Goal: Task Accomplishment & Management: Complete application form

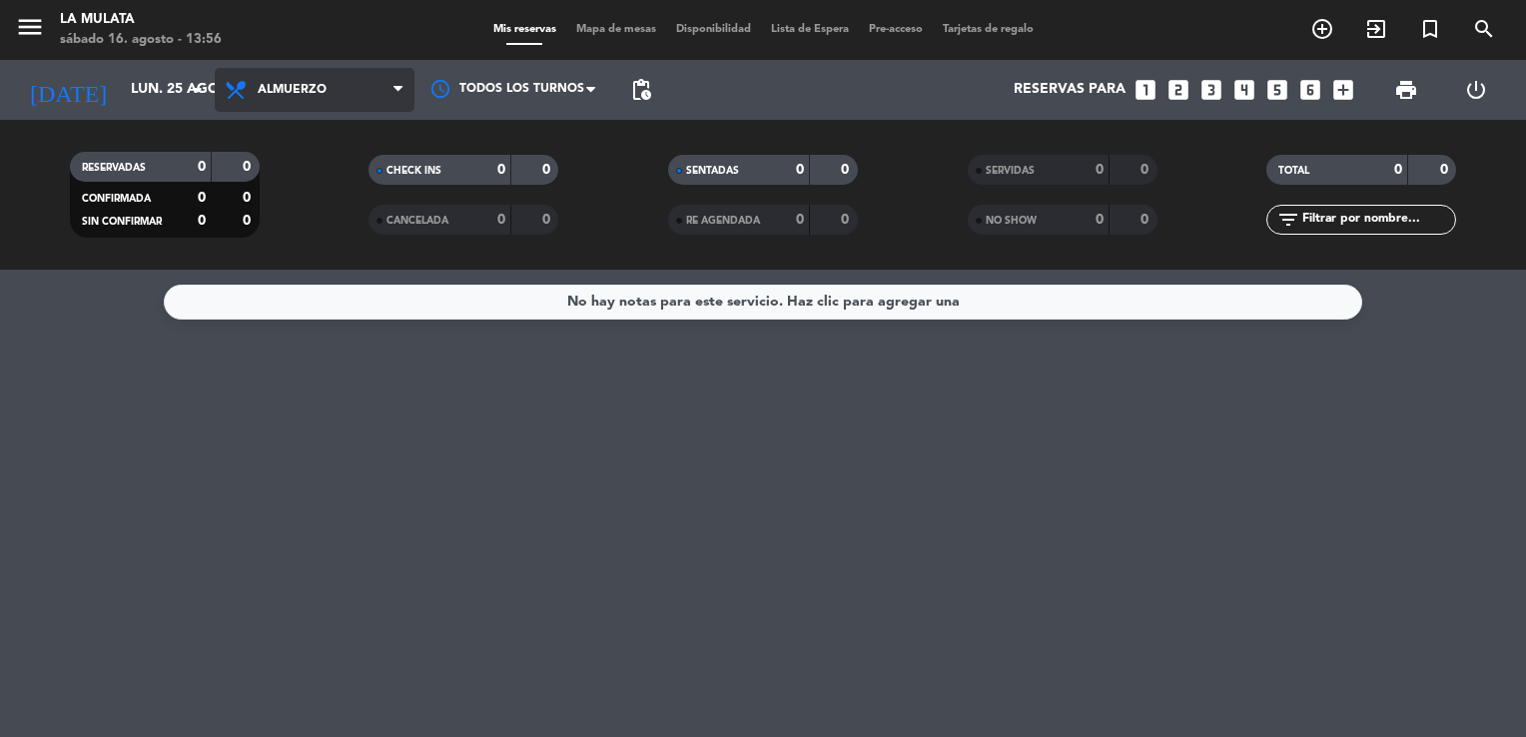
click at [301, 98] on span "Almuerzo" at bounding box center [315, 90] width 200 height 44
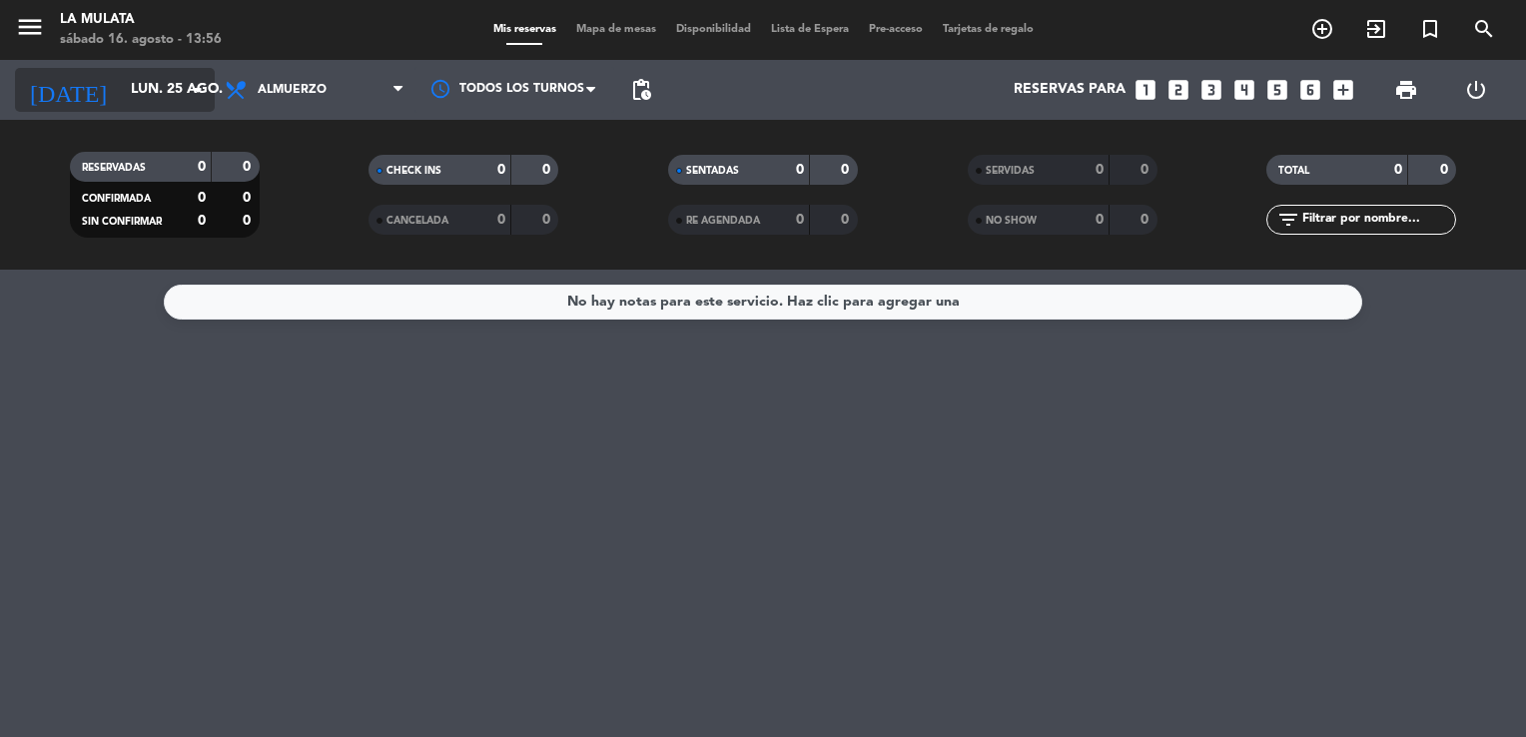
click at [184, 105] on input "lun. 25 ago." at bounding box center [216, 90] width 190 height 36
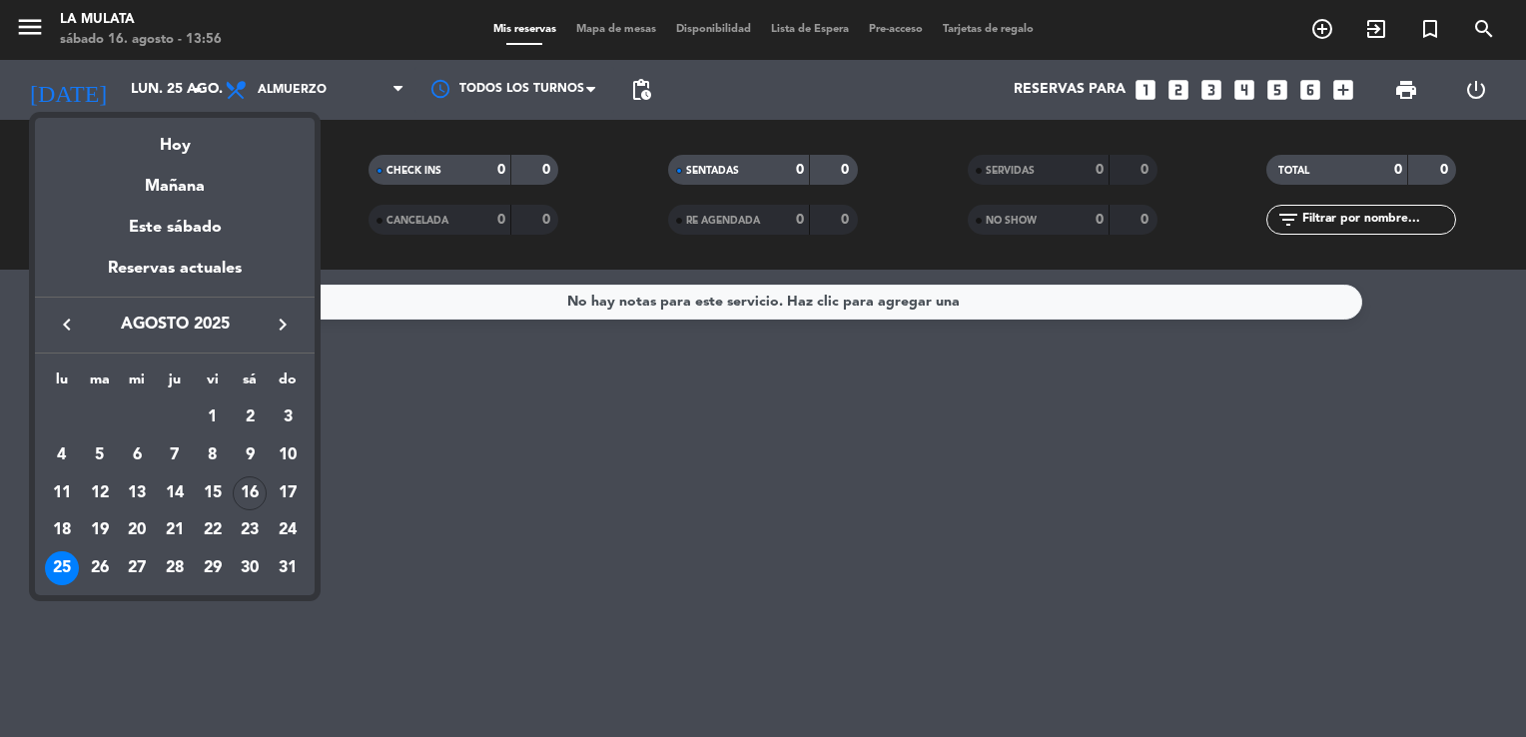
click at [1174, 92] on div at bounding box center [763, 368] width 1526 height 737
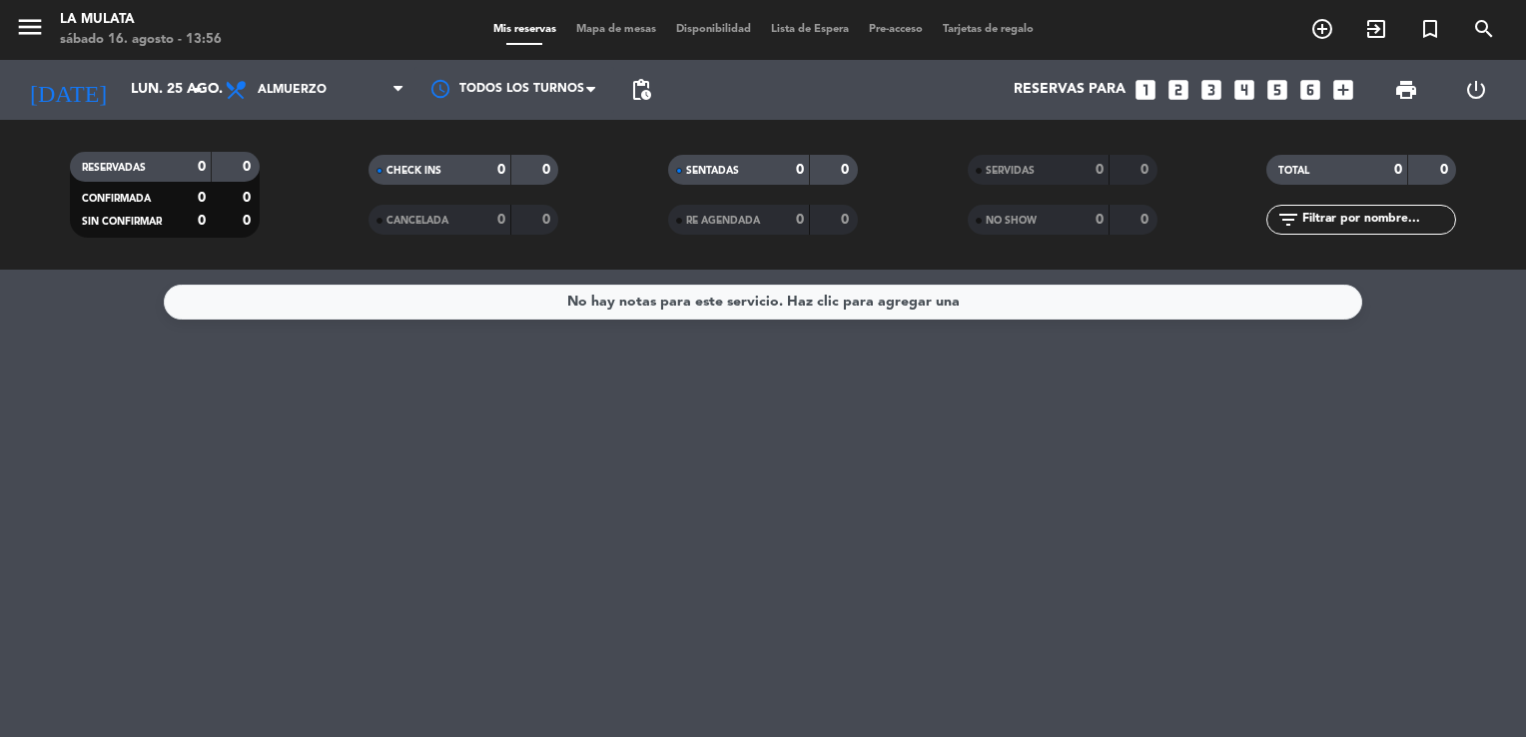
click at [1174, 92] on icon "looks_two" at bounding box center [1179, 90] width 26 height 26
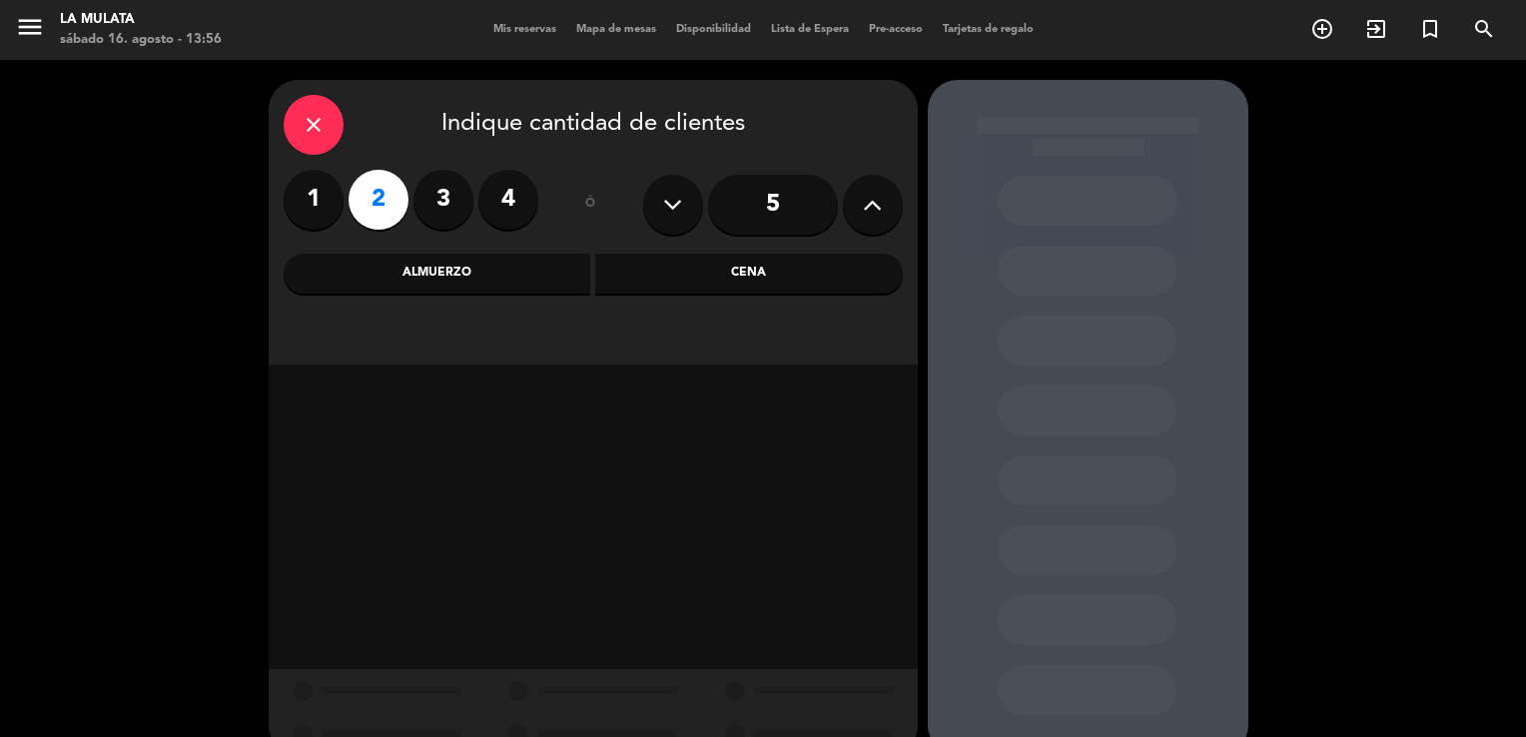
click at [757, 273] on div "Cena" at bounding box center [749, 274] width 308 height 40
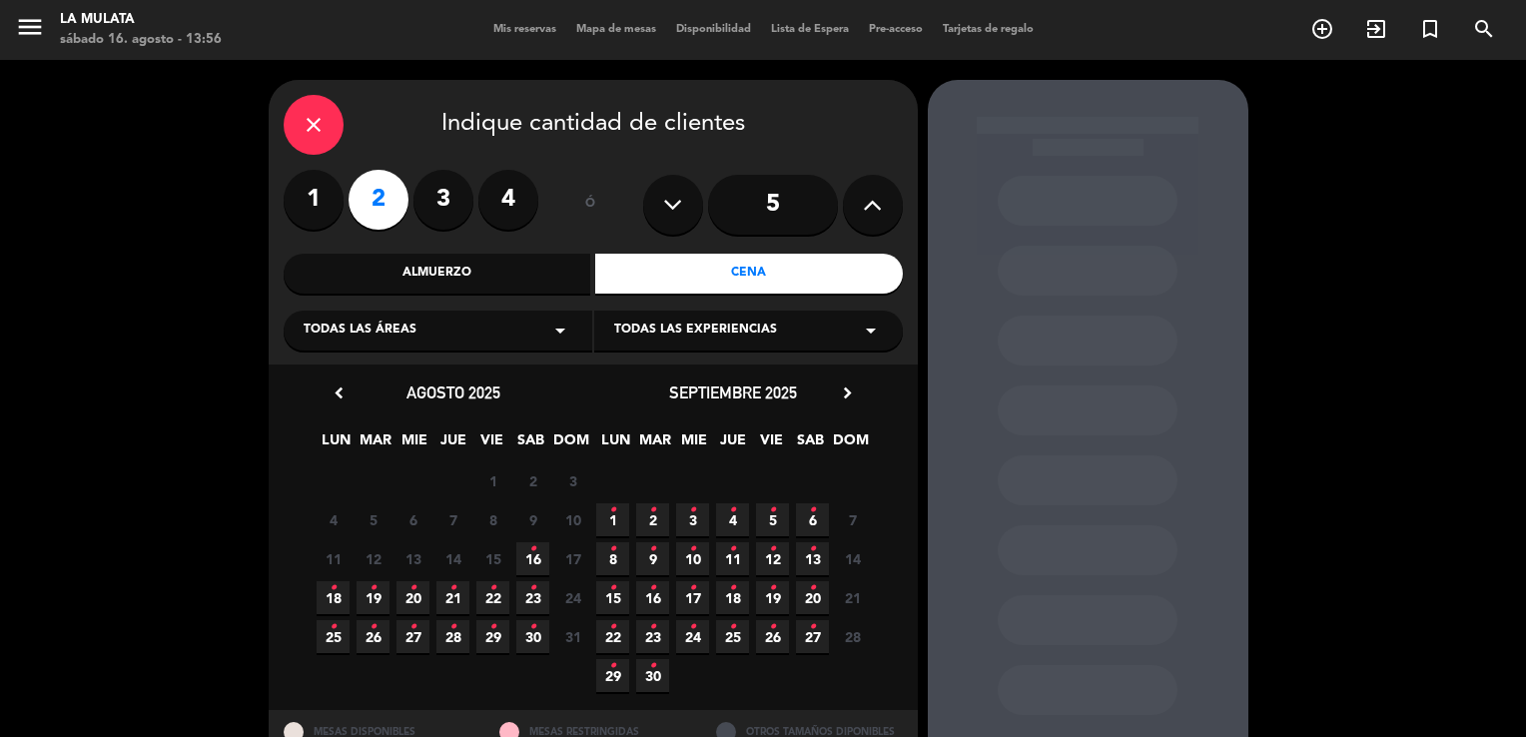
click at [539, 558] on span "16 •" at bounding box center [532, 558] width 33 height 33
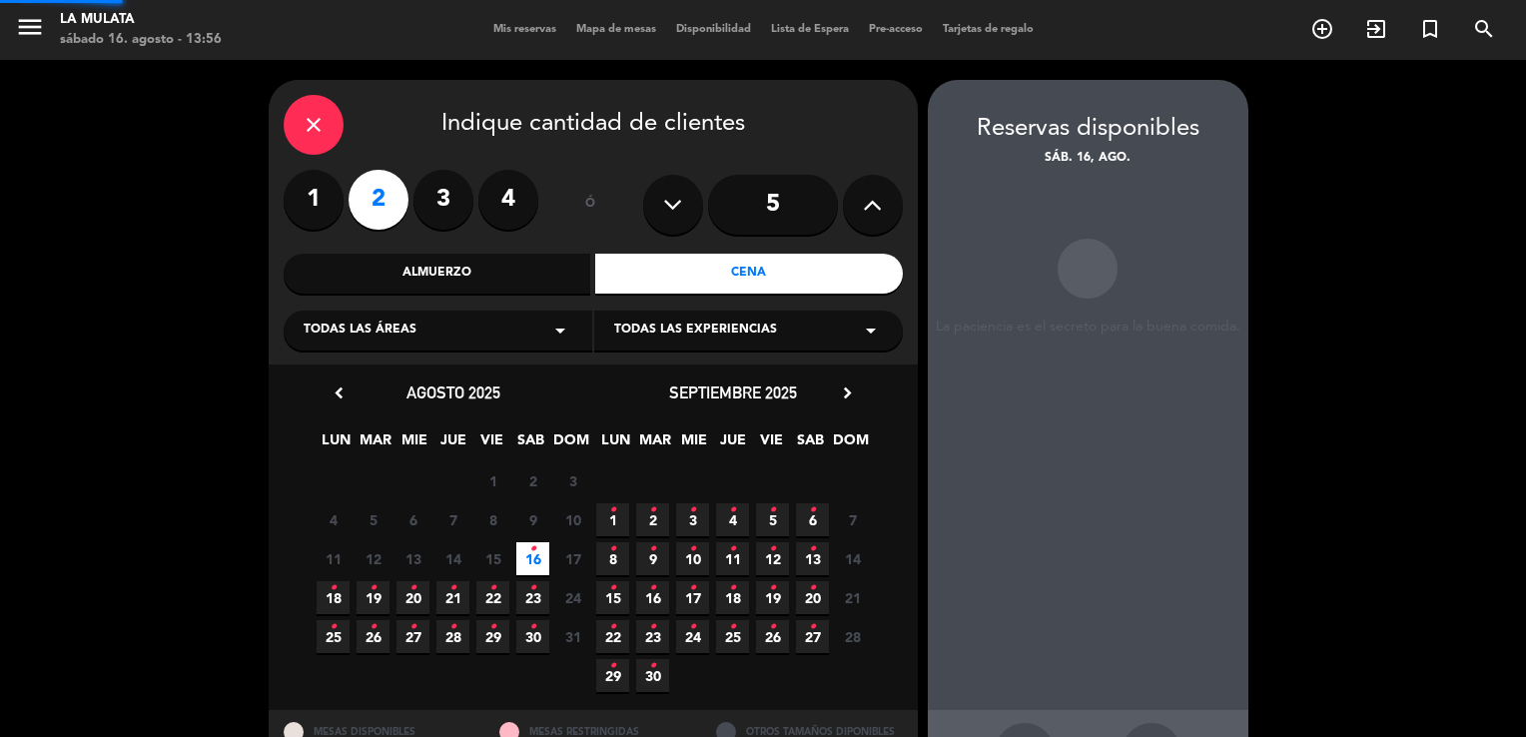
scroll to position [76, 0]
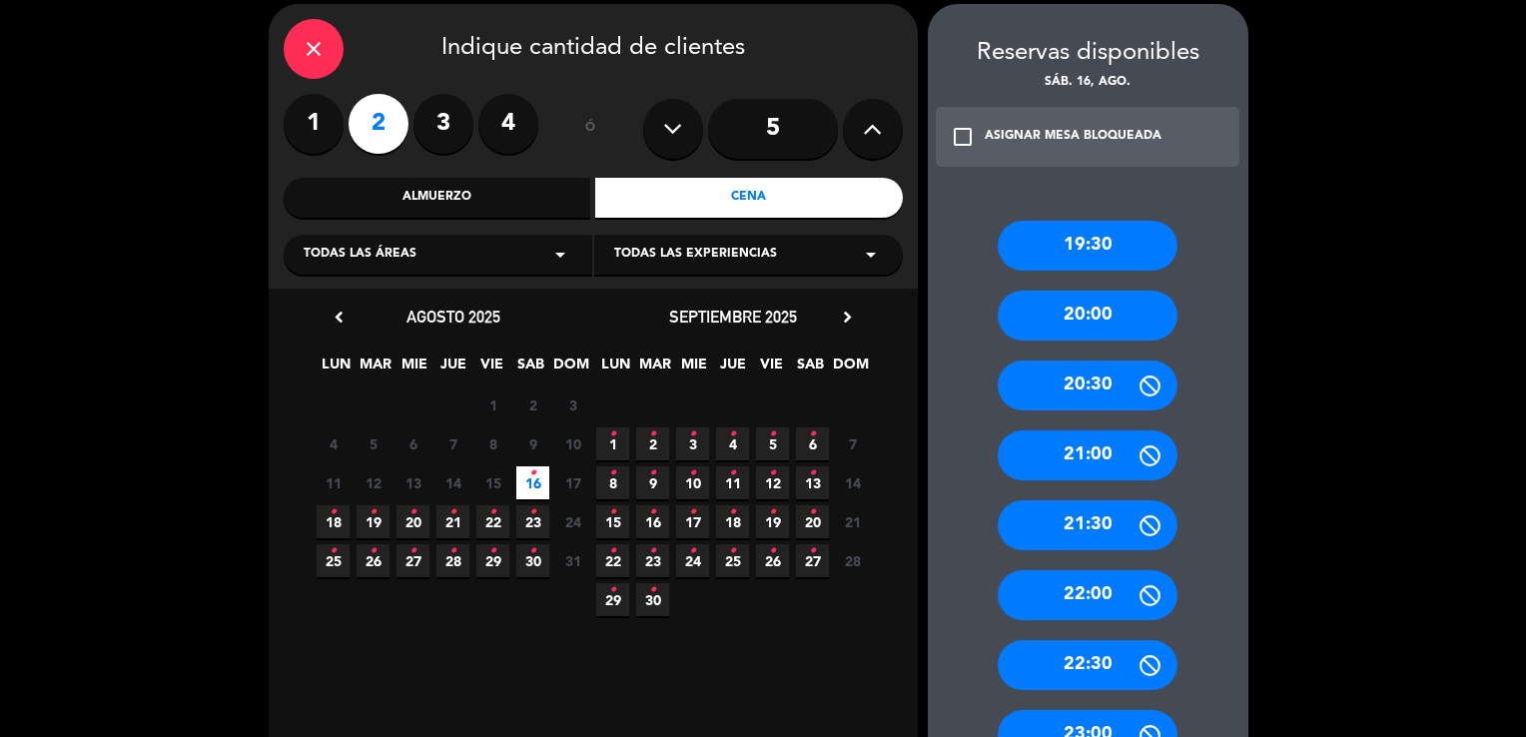
click at [1051, 307] on div "20:00" at bounding box center [1088, 316] width 180 height 50
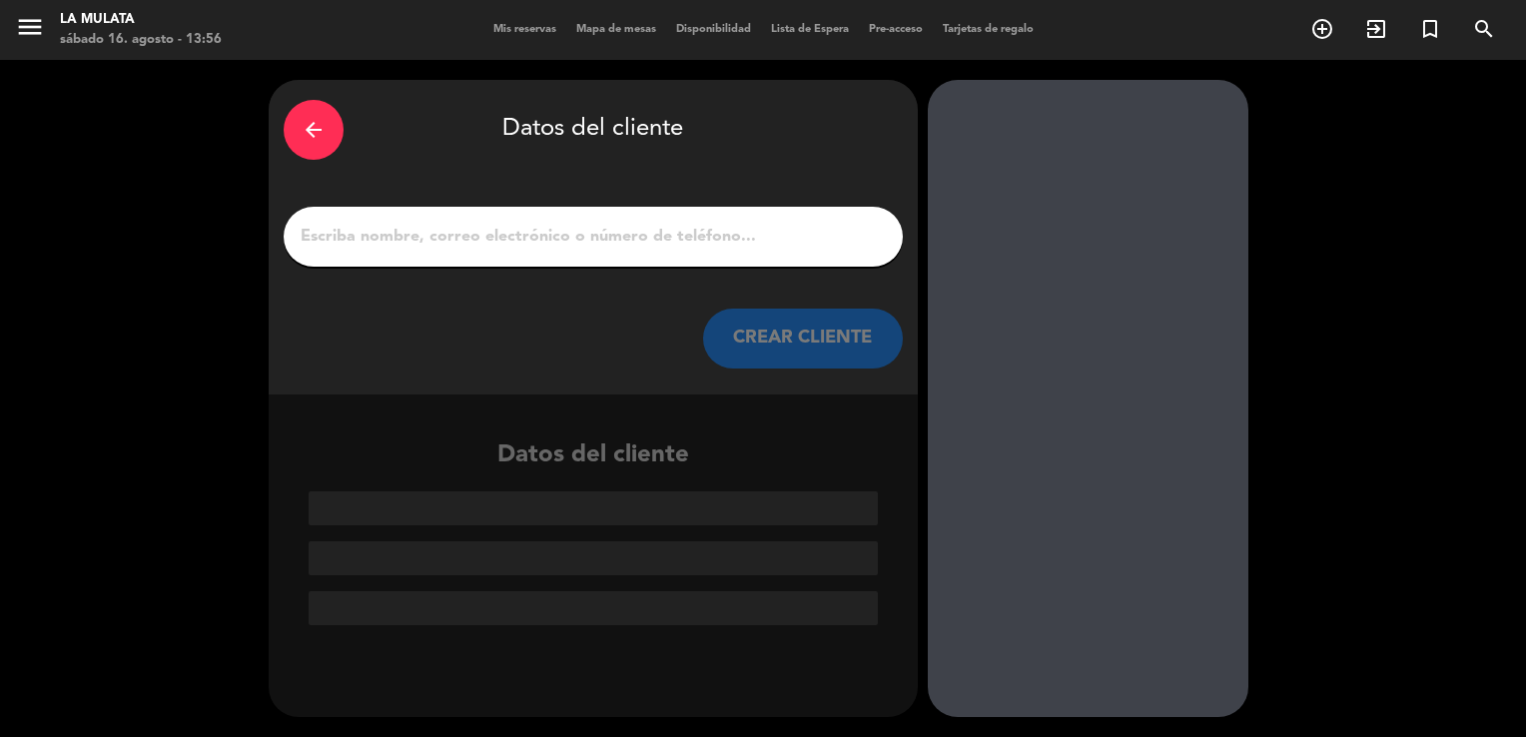
click at [620, 236] on input "1" at bounding box center [593, 237] width 589 height 28
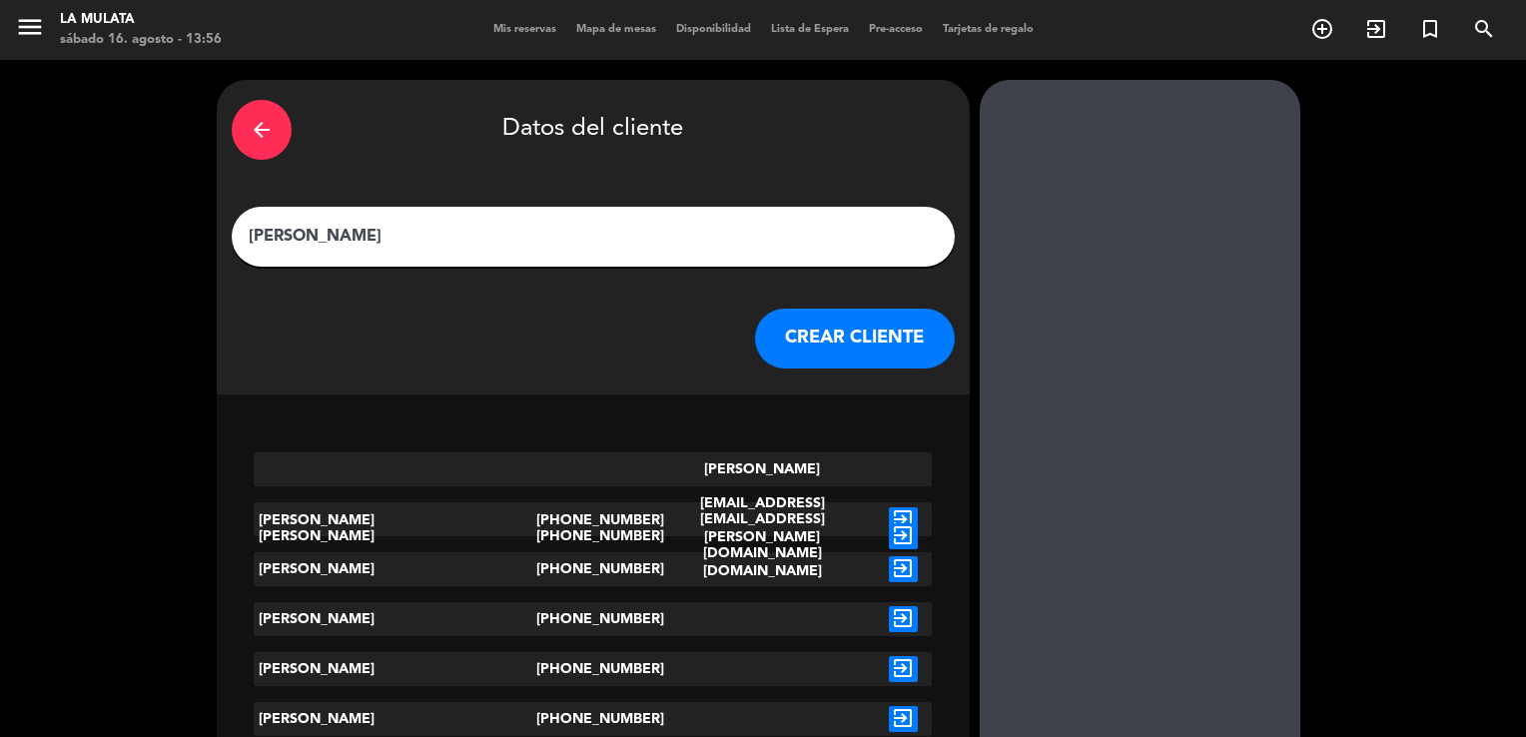
type input "[PERSON_NAME]"
click at [889, 573] on icon "exit_to_app" at bounding box center [903, 569] width 29 height 26
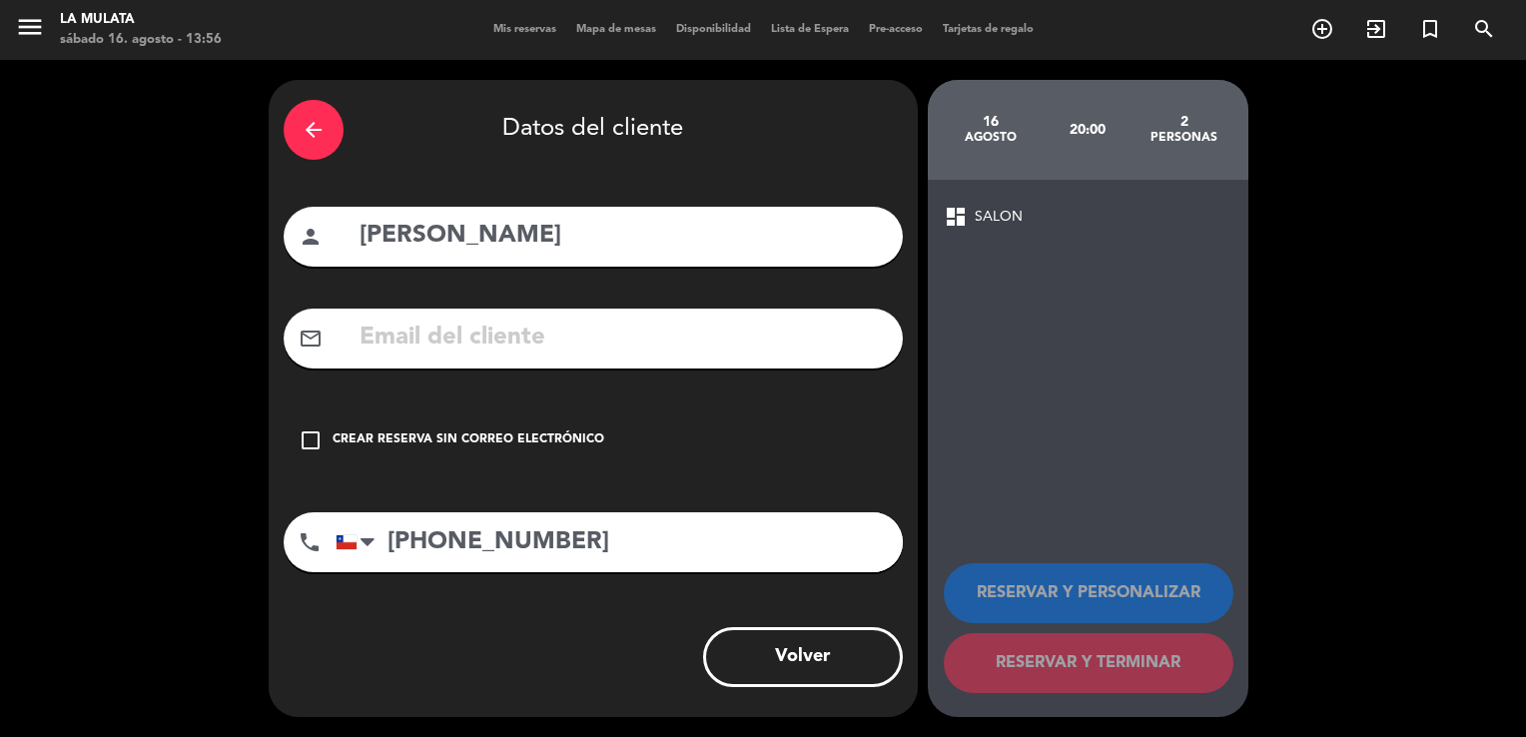
click at [320, 438] on icon "check_box_outline_blank" at bounding box center [311, 441] width 24 height 24
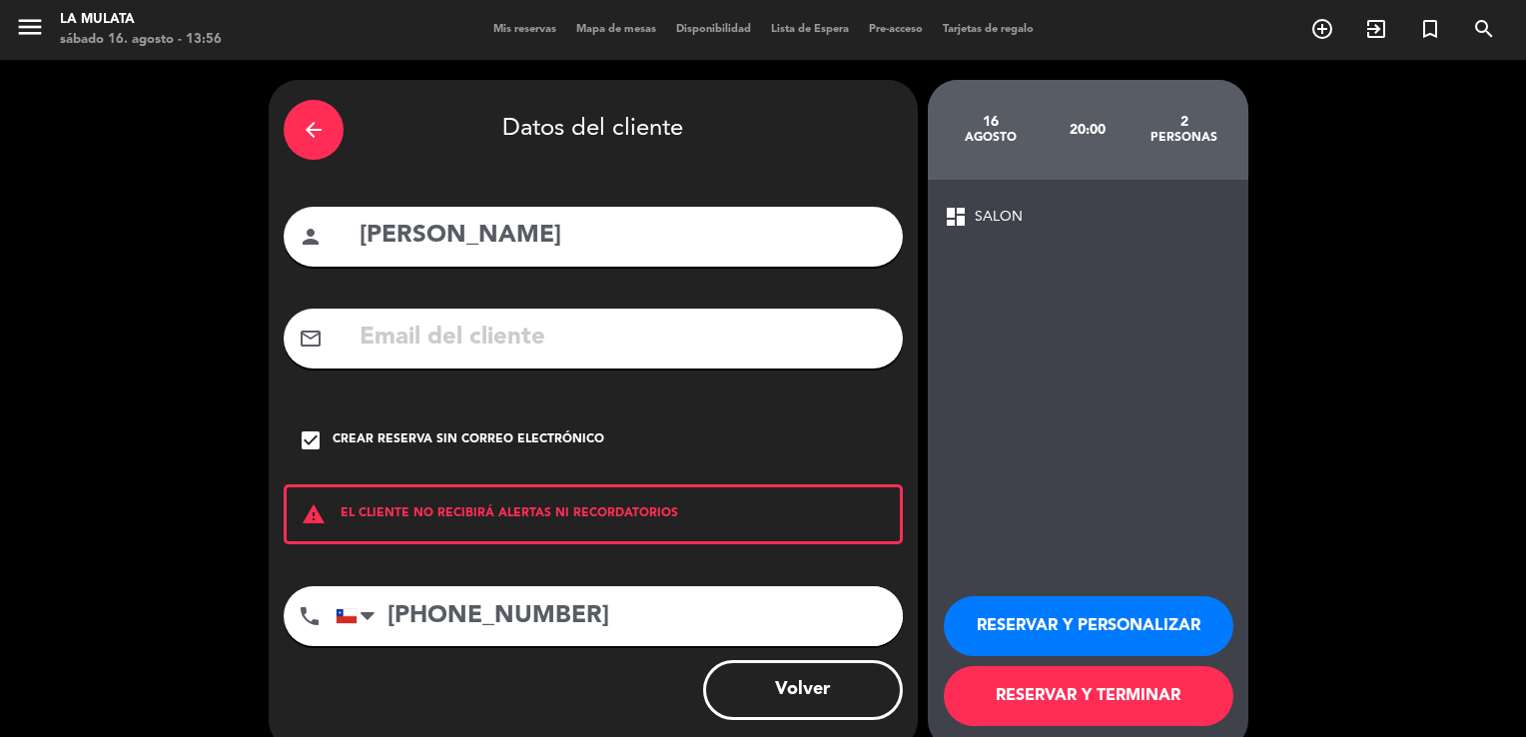
click at [1076, 626] on button "RESERVAR Y PERSONALIZAR" at bounding box center [1089, 626] width 290 height 60
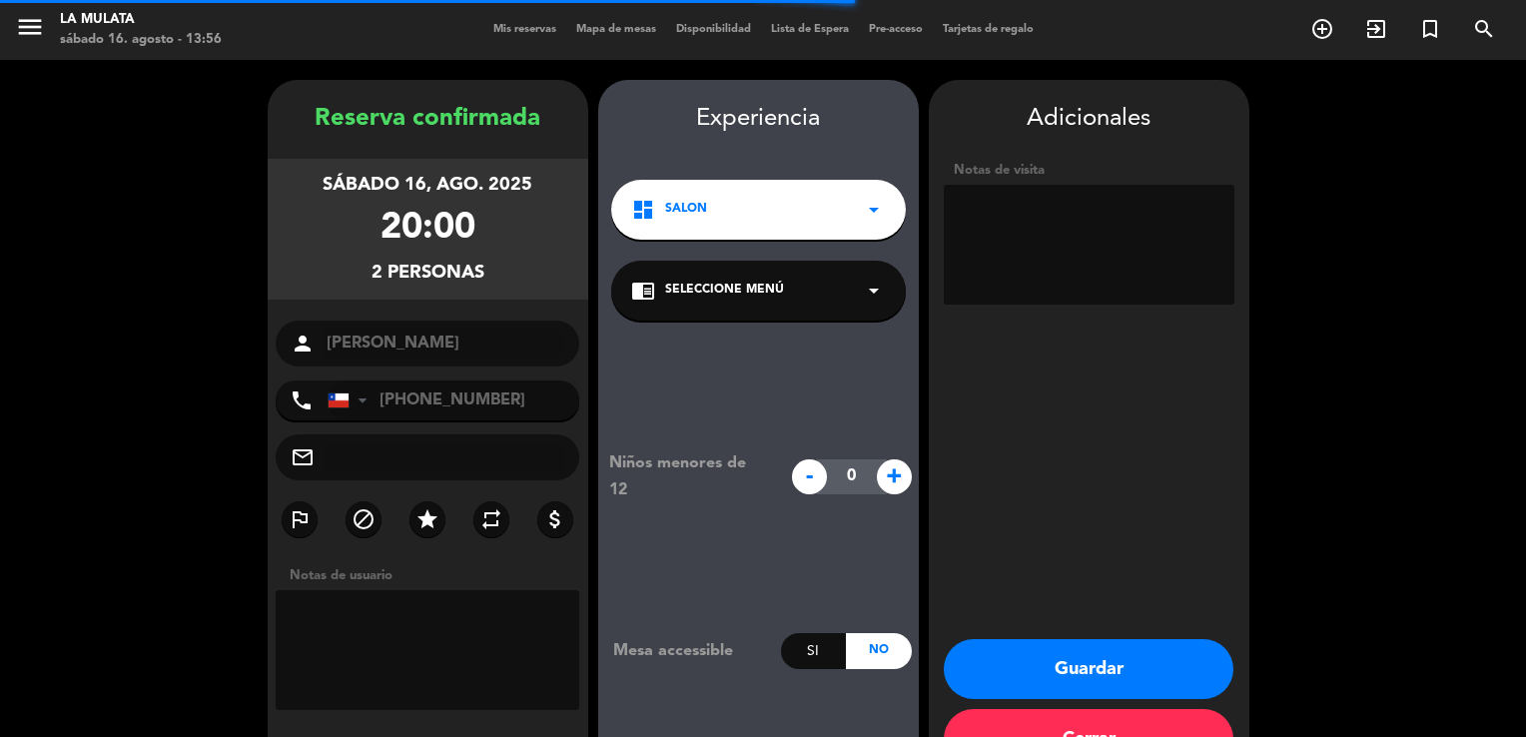
scroll to position [60, 0]
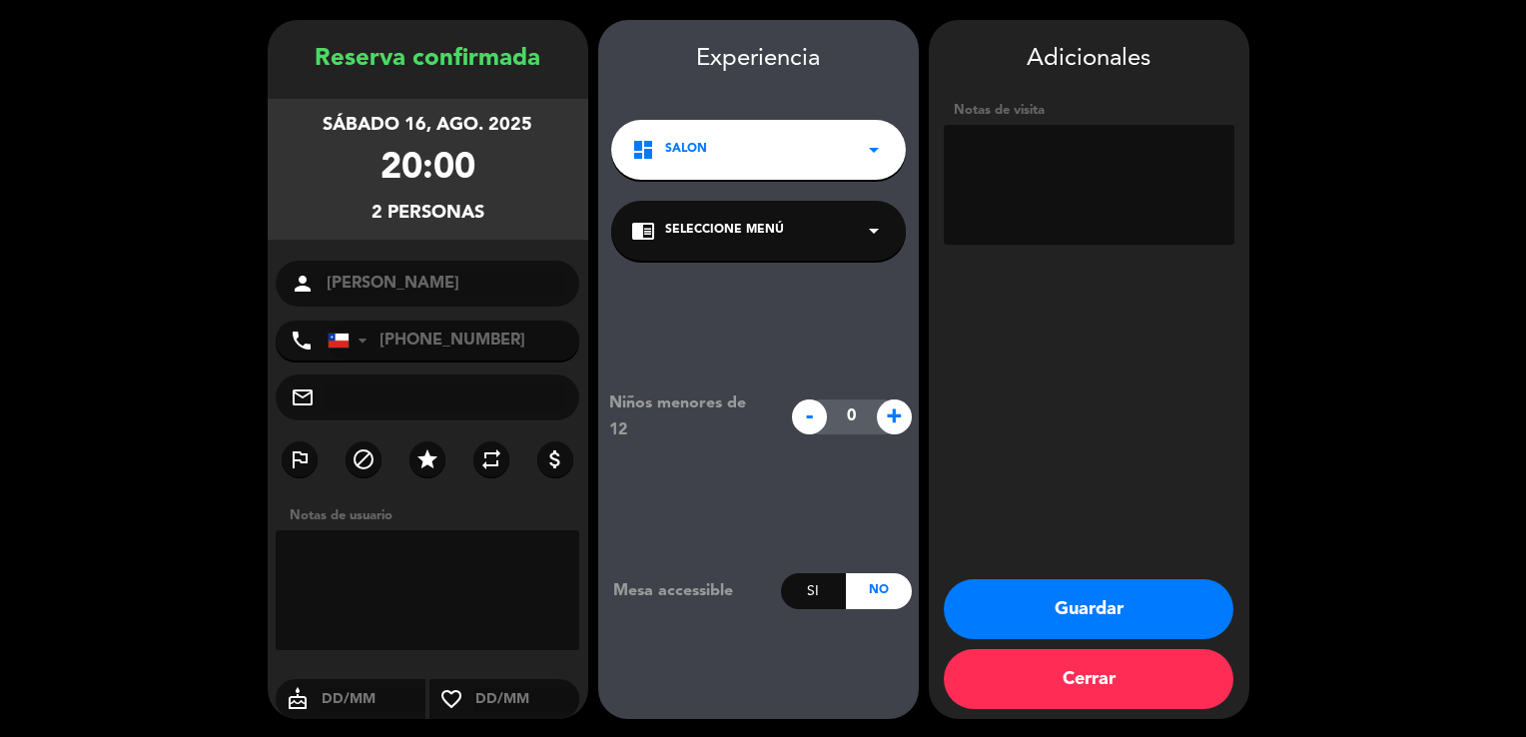
click at [506, 578] on textarea at bounding box center [428, 590] width 305 height 120
type textarea "RESERVA PARA SU HIJA"
click at [1062, 182] on textarea at bounding box center [1089, 185] width 291 height 120
type textarea "RESERVA PARA SU HIJA"
click at [1049, 601] on button "Guardar" at bounding box center [1089, 609] width 290 height 60
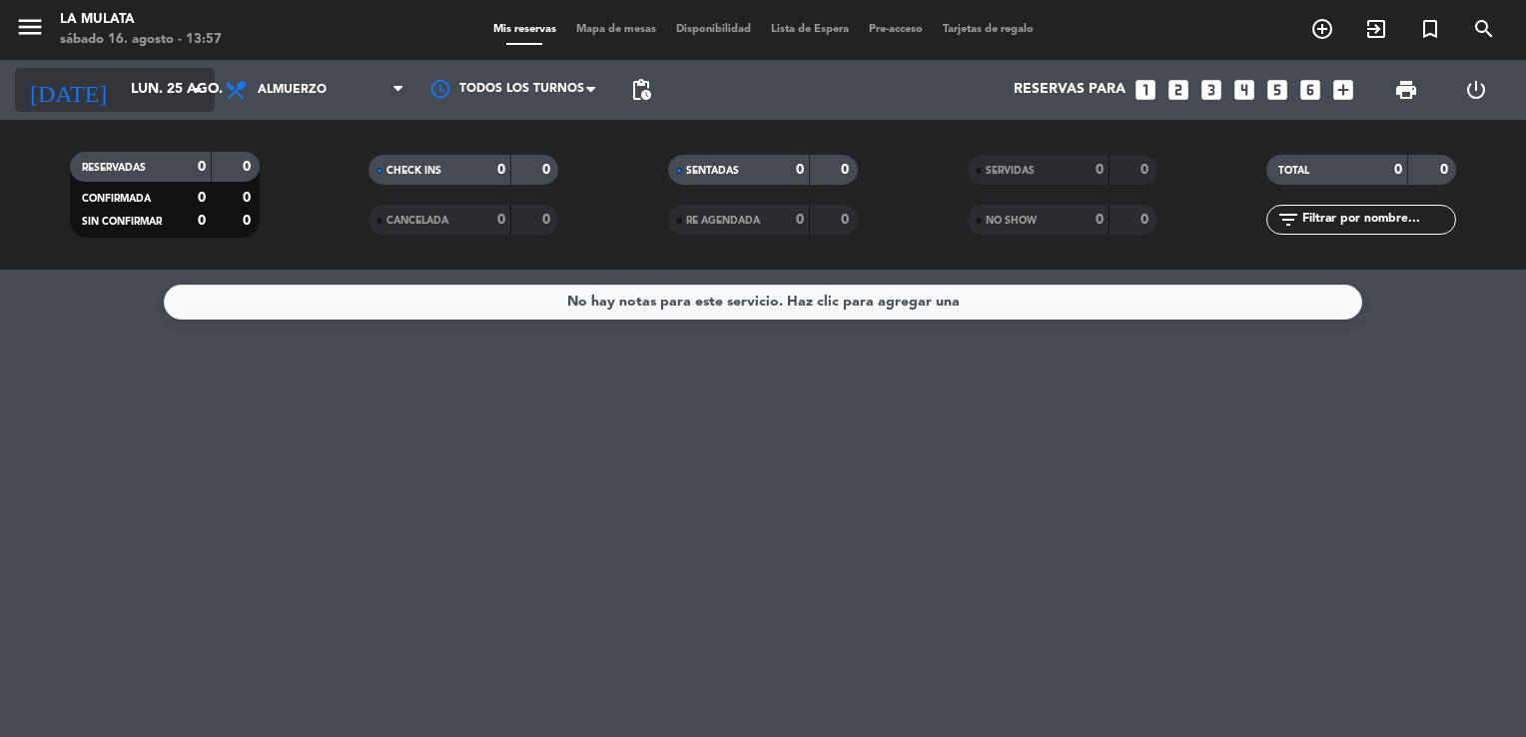
click at [158, 98] on input "lun. 25 ago." at bounding box center [216, 90] width 190 height 36
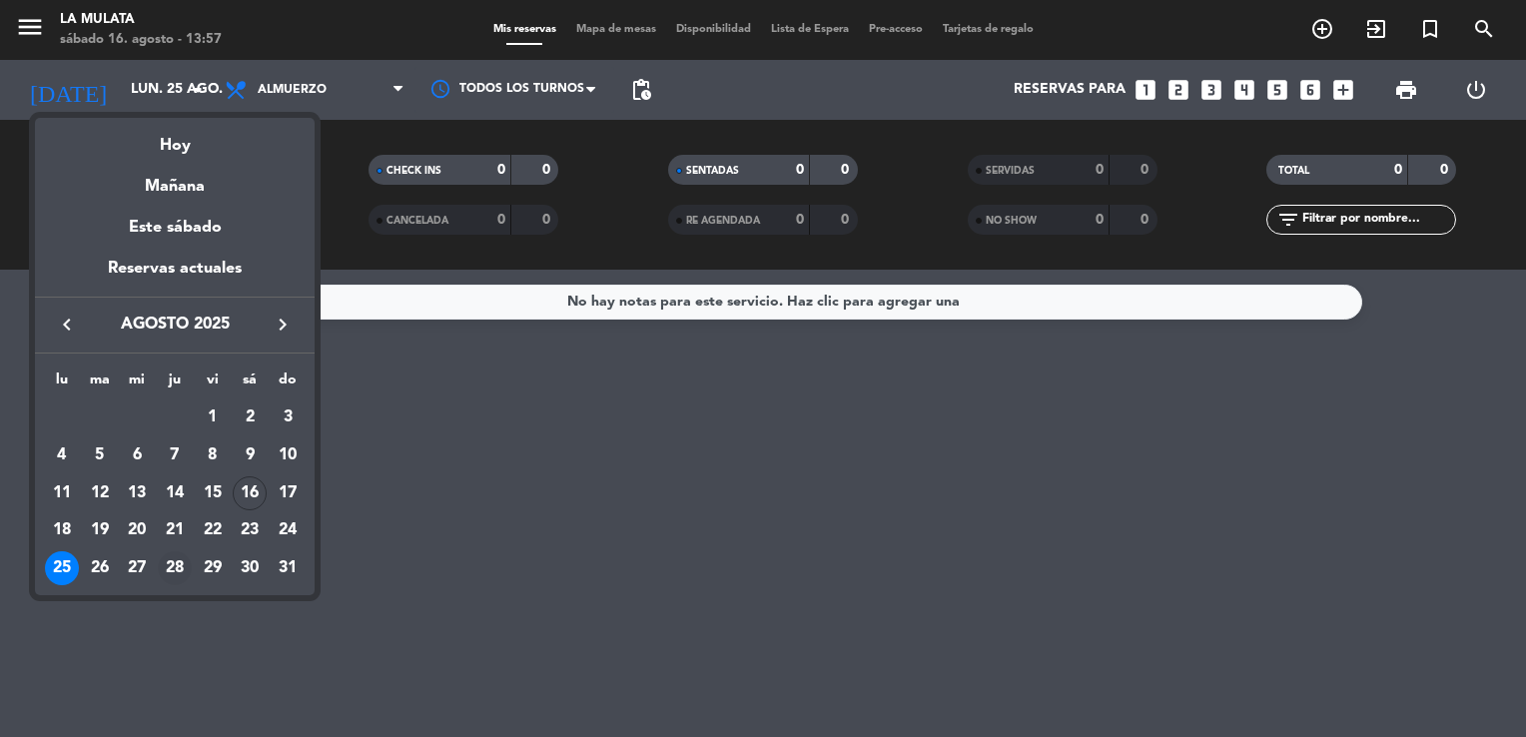
click at [176, 564] on div "28" at bounding box center [175, 568] width 34 height 34
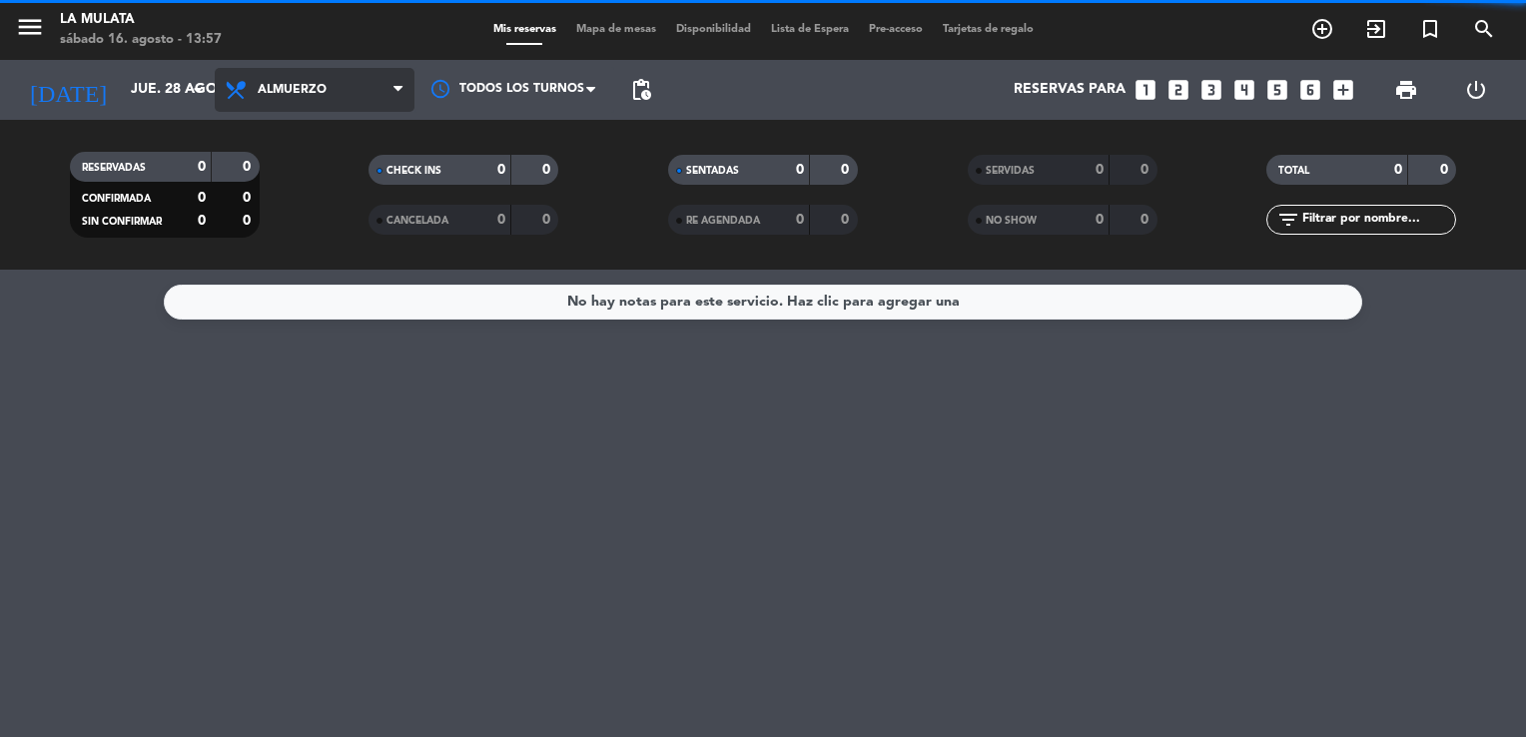
click at [318, 90] on span "Almuerzo" at bounding box center [292, 90] width 69 height 14
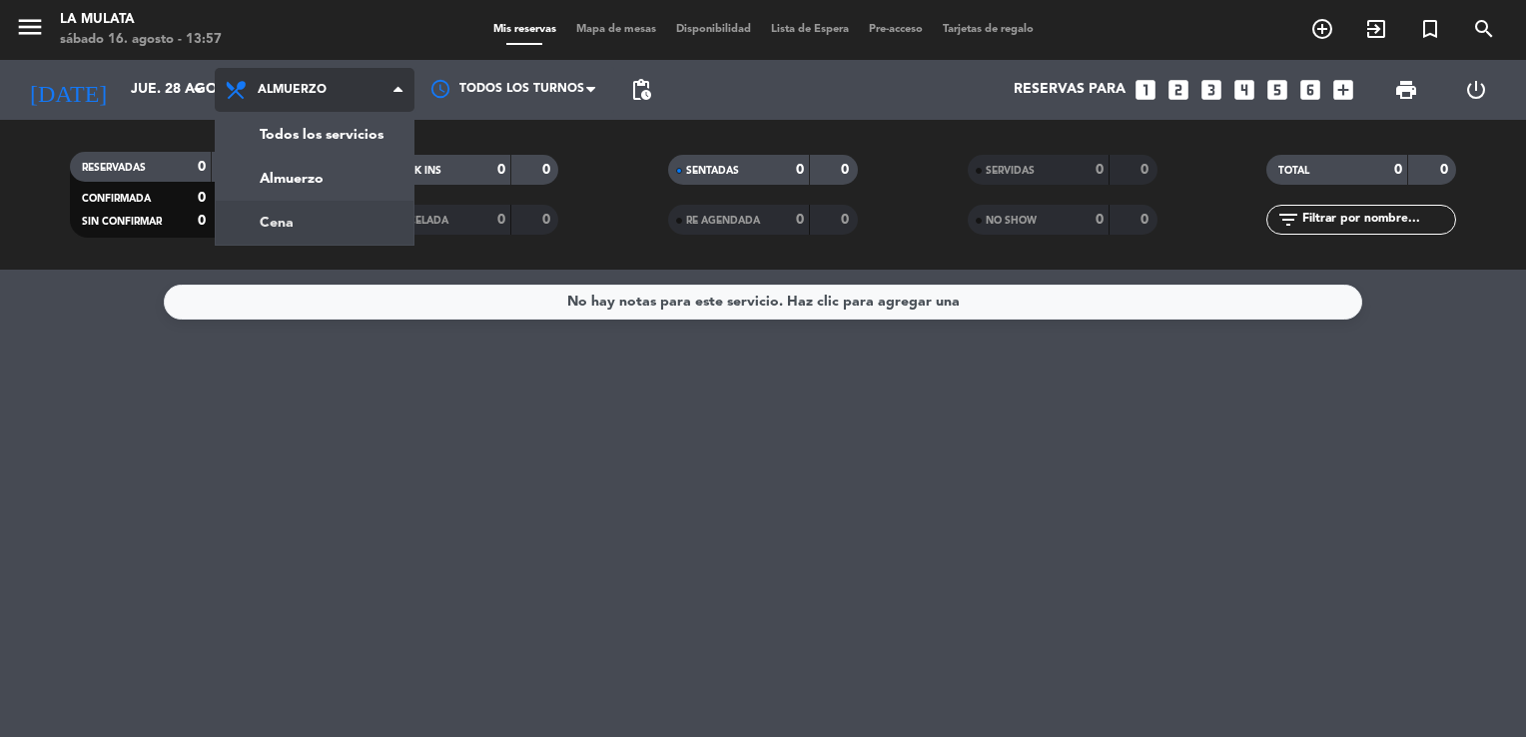
click at [292, 212] on div "menu La Mulata sábado 16. agosto - 13:57 Mis reservas Mapa de mesas Disponibili…" at bounding box center [763, 135] width 1526 height 270
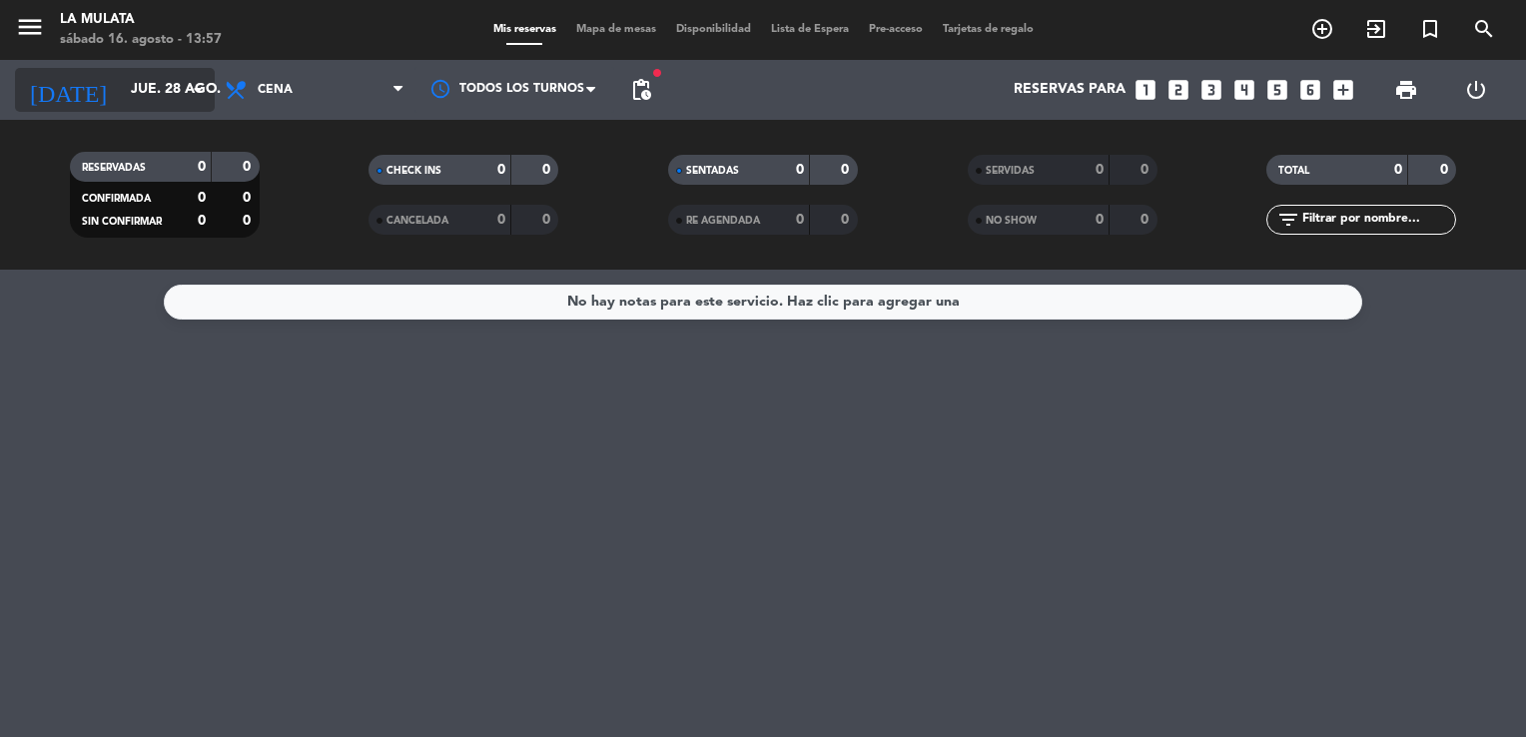
click at [121, 94] on input "jue. 28 ago." at bounding box center [216, 90] width 190 height 36
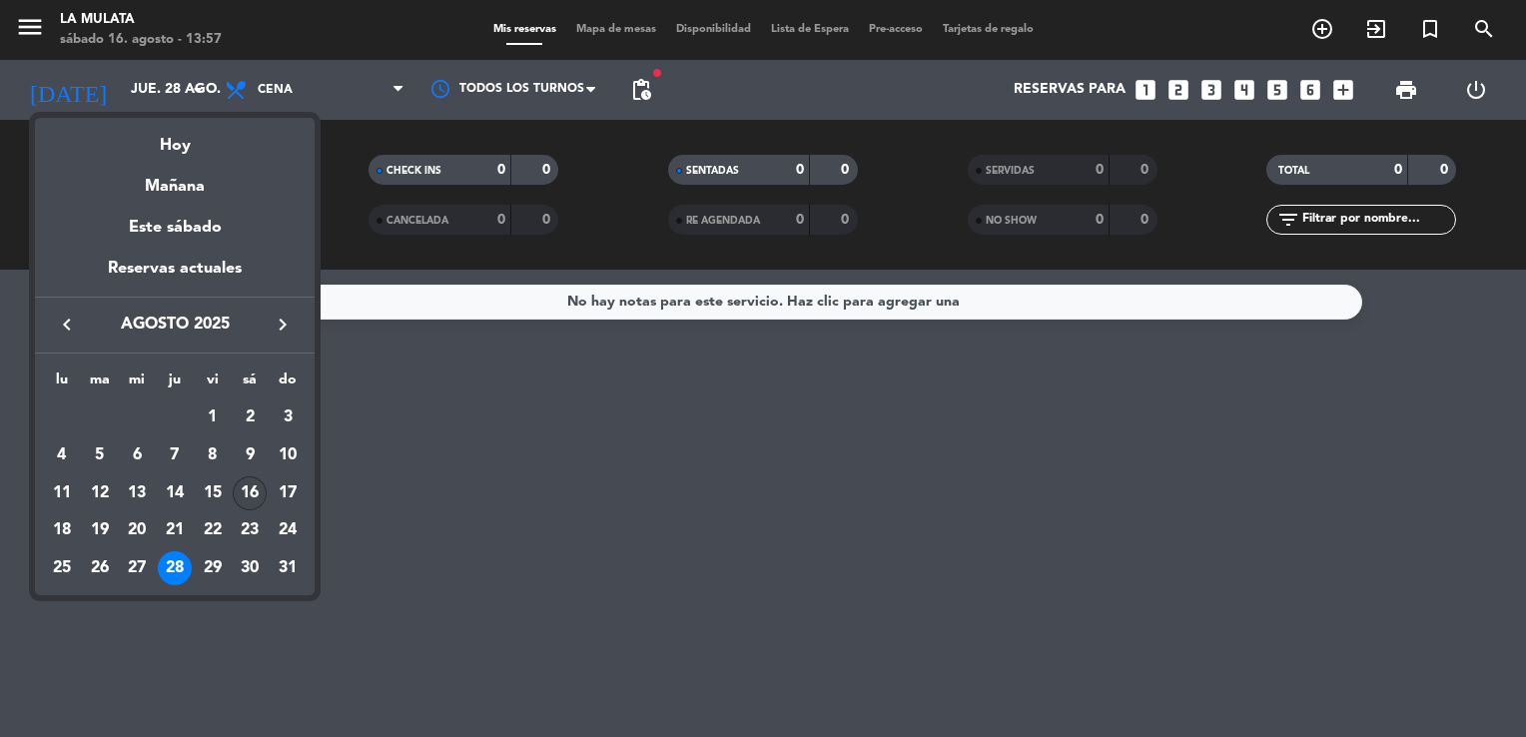
click at [253, 492] on div "16" at bounding box center [250, 494] width 34 height 34
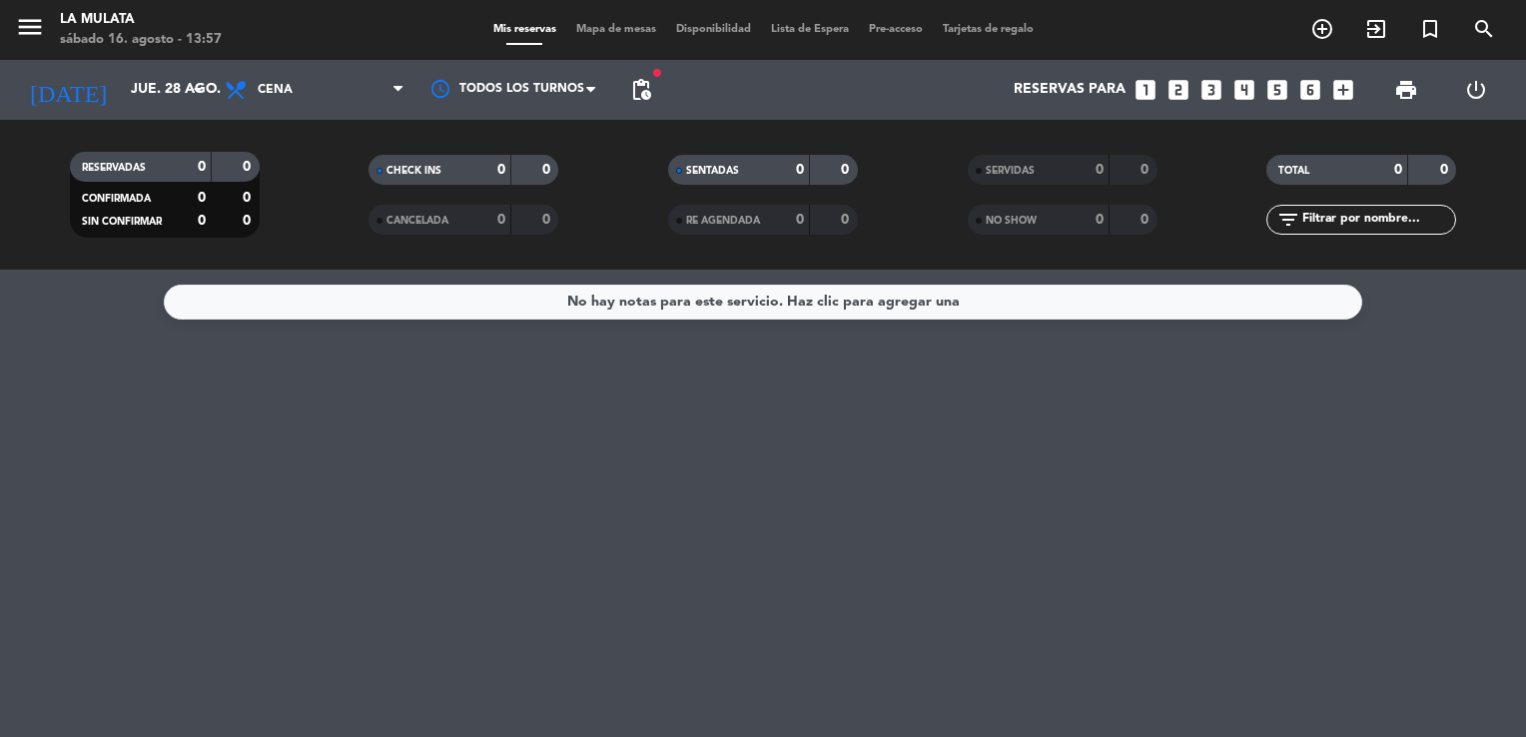
type input "sáb. 16 ago."
click at [353, 94] on span "Cena" at bounding box center [315, 90] width 200 height 44
